Goal: Information Seeking & Learning: Learn about a topic

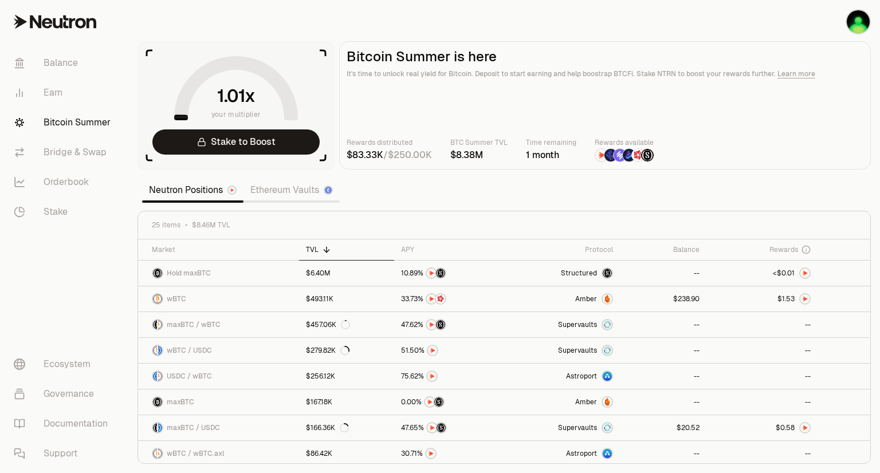
click at [278, 187] on link "Ethereum Vaults" at bounding box center [291, 190] width 96 height 23
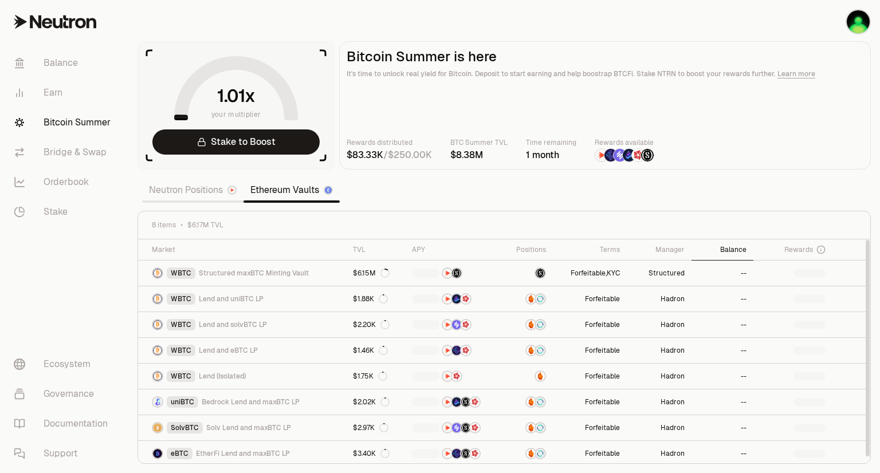
click at [735, 253] on div "Balance" at bounding box center [722, 249] width 48 height 9
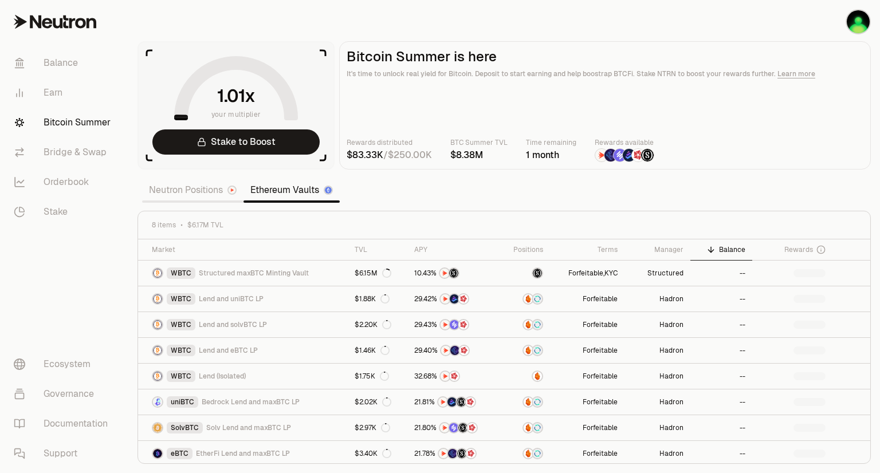
click at [188, 200] on div "Neutron Positions Ethereum Vaults" at bounding box center [241, 190] width 198 height 25
click at [191, 198] on link "Neutron Positions" at bounding box center [192, 190] width 101 height 23
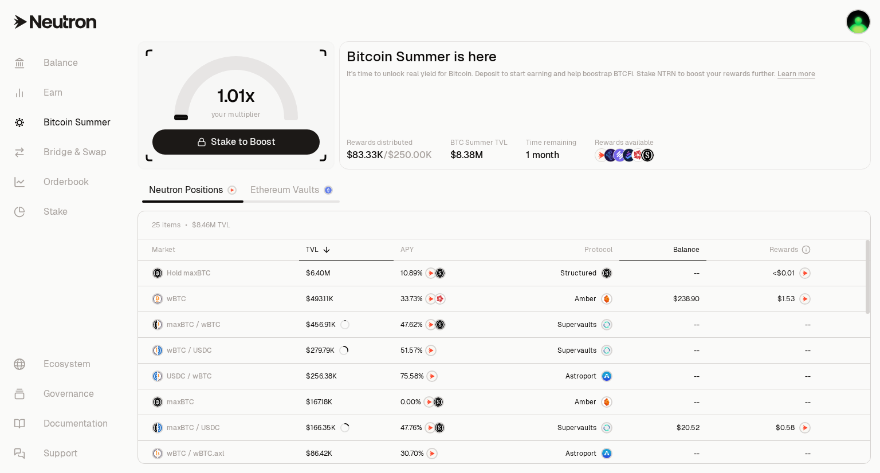
click at [686, 253] on div "Balance" at bounding box center [662, 249] width 73 height 9
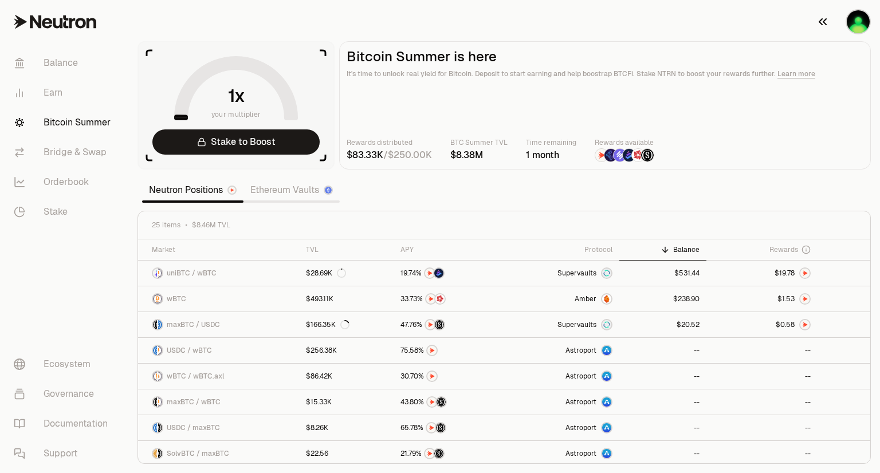
click at [857, 30] on img "button" at bounding box center [858, 21] width 23 height 23
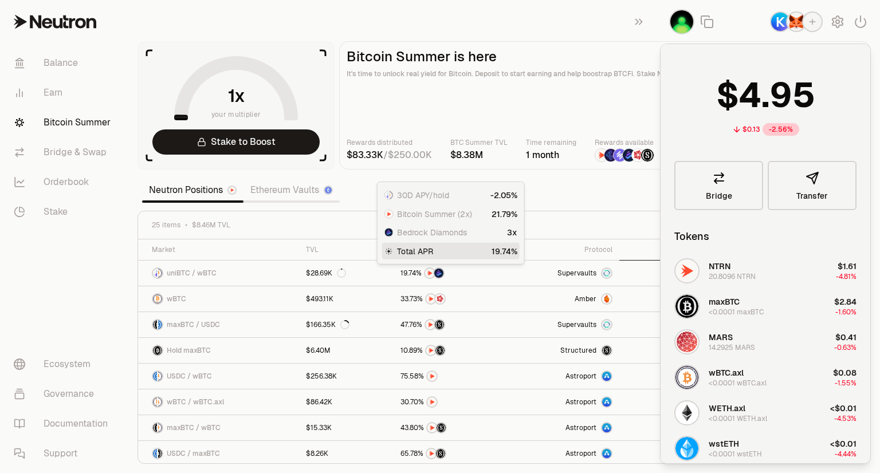
click at [564, 218] on div "25 items $8.46M TVL" at bounding box center [504, 225] width 732 height 28
